Goal: Task Accomplishment & Management: Use online tool/utility

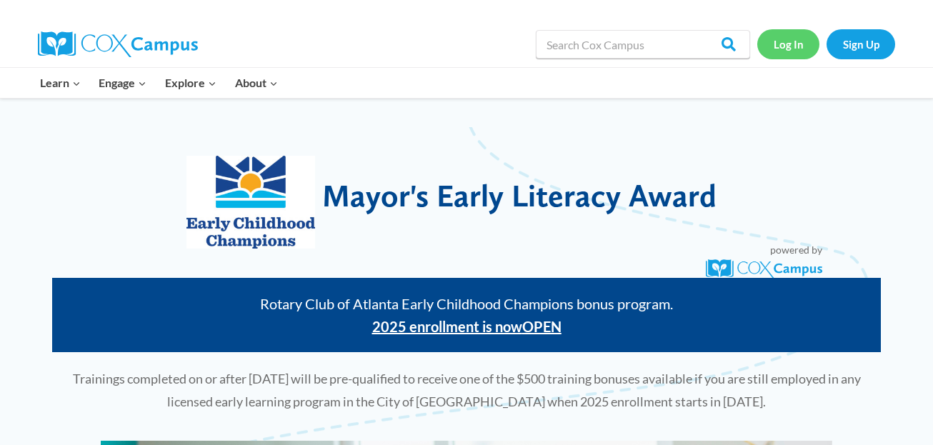
click at [784, 45] on link "Log In" at bounding box center [788, 43] width 62 height 29
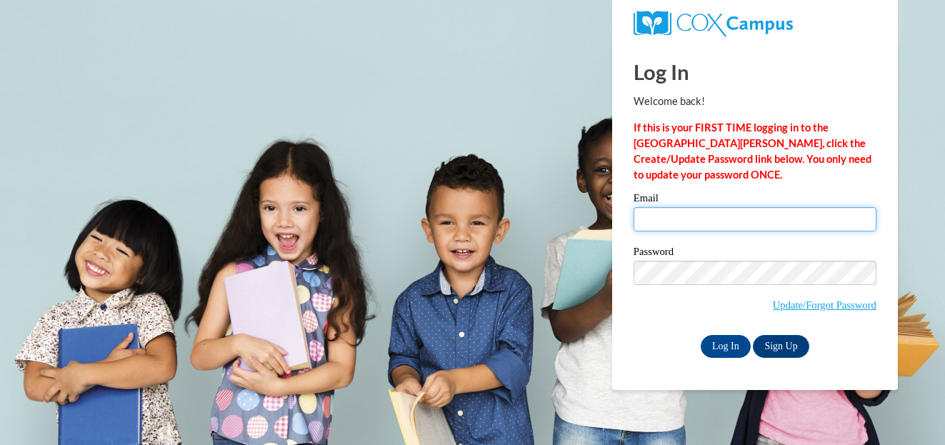
click at [666, 216] on input "Email" at bounding box center [755, 219] width 243 height 24
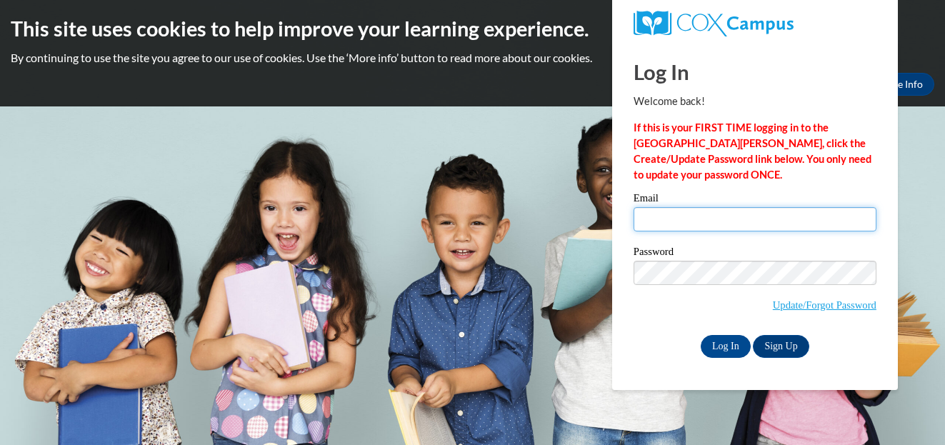
type input "tfavors@esng.org"
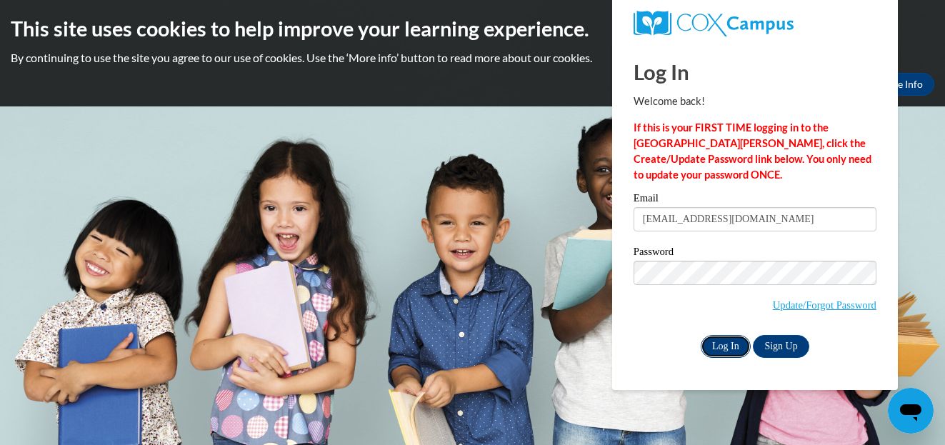
click at [722, 347] on input "Log In" at bounding box center [726, 346] width 50 height 23
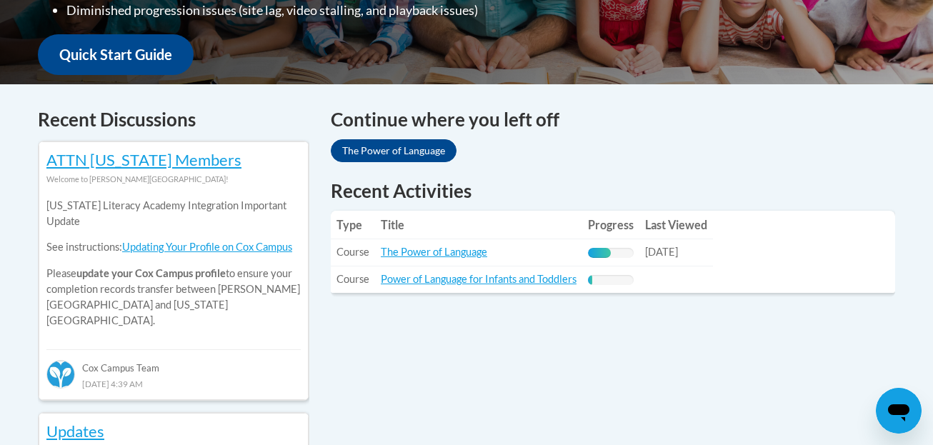
scroll to position [562, 0]
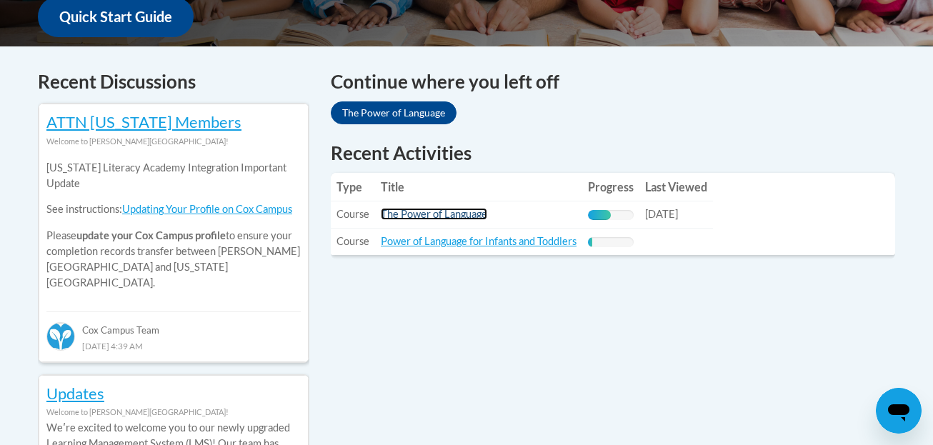
click at [420, 212] on link "The Power of Language" at bounding box center [434, 214] width 106 height 12
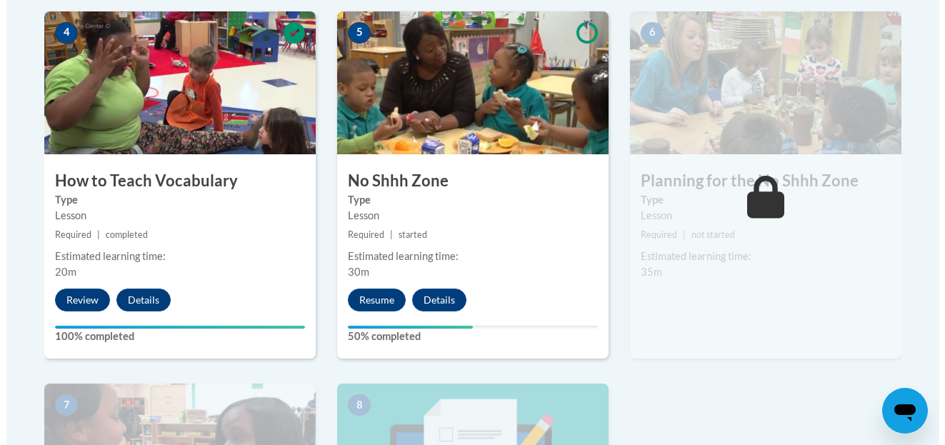
scroll to position [872, 0]
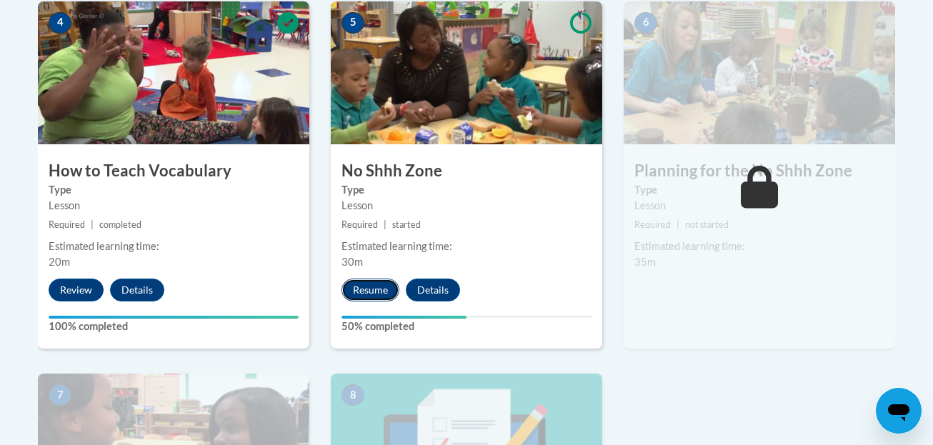
click at [380, 283] on button "Resume" at bounding box center [370, 290] width 58 height 23
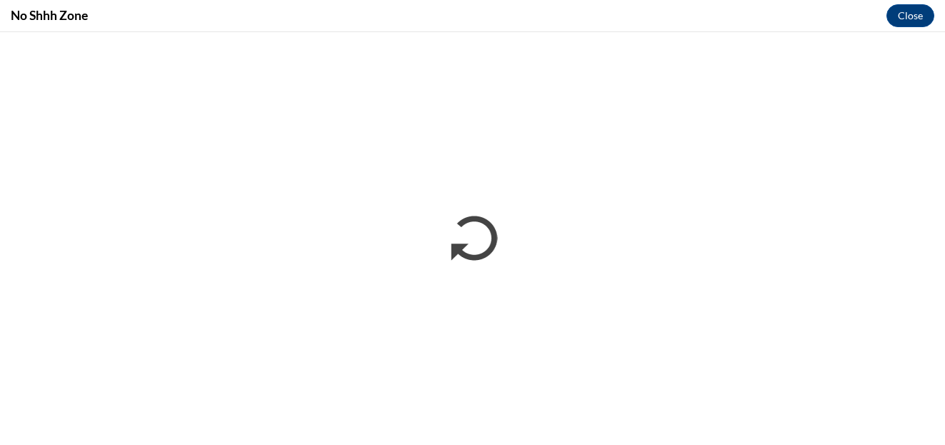
scroll to position [0, 0]
